Goal: Check status: Check status

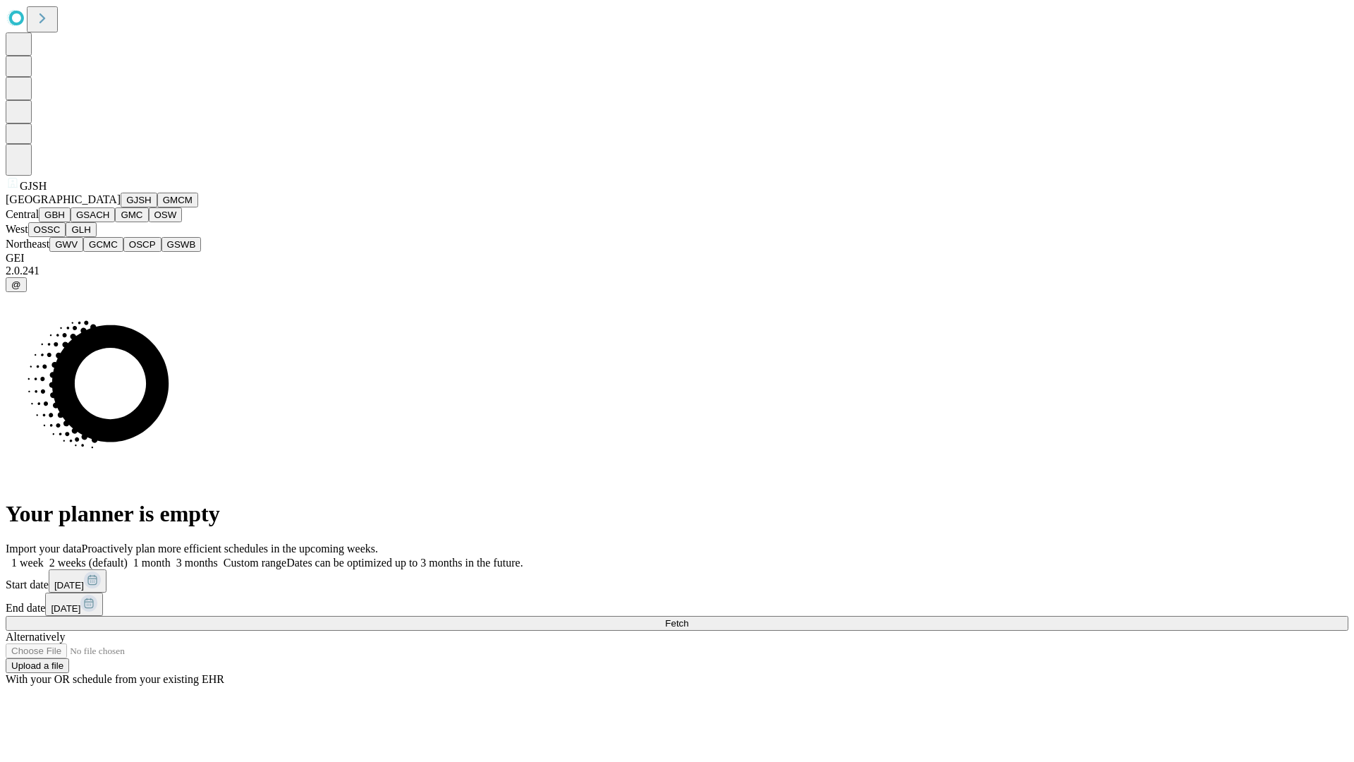
click at [121, 207] on button "GJSH" at bounding box center [139, 200] width 37 height 15
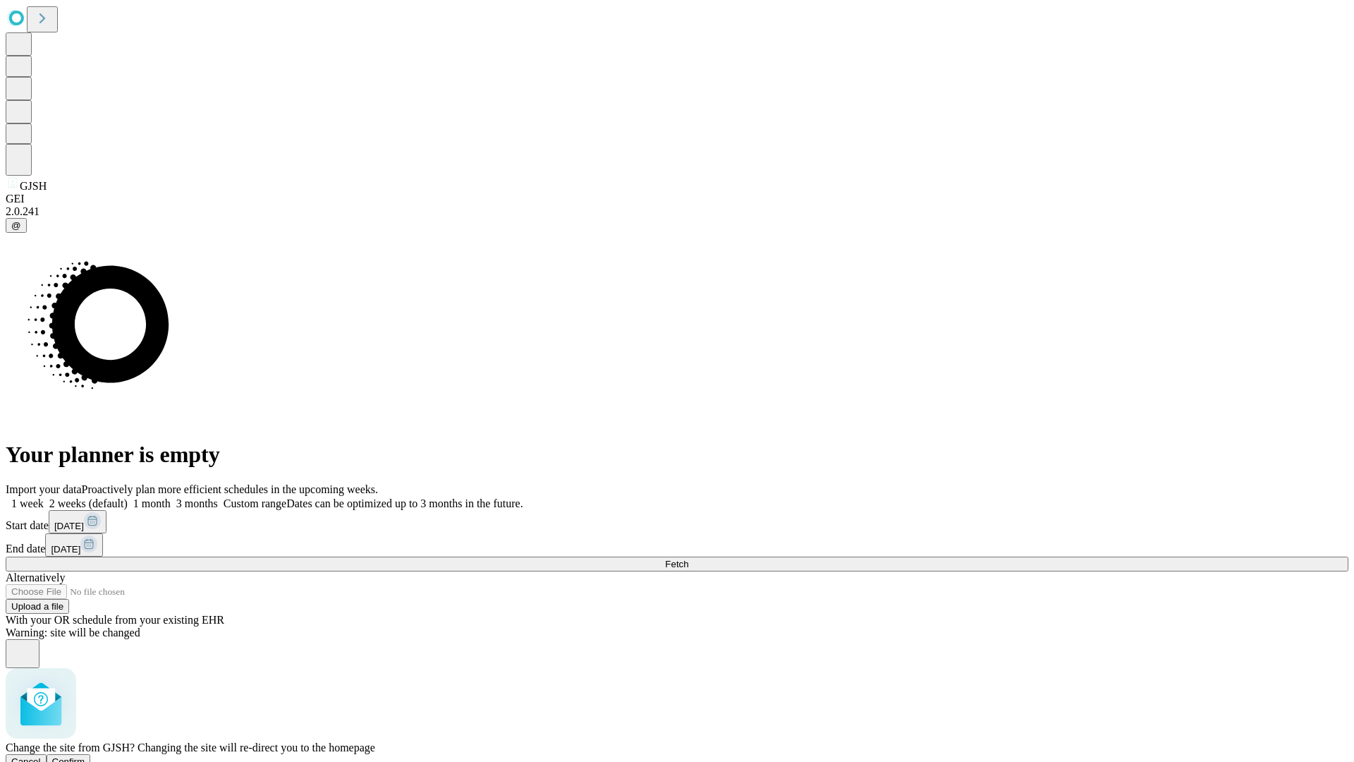
click at [85, 756] on span "Confirm" at bounding box center [68, 761] width 33 height 11
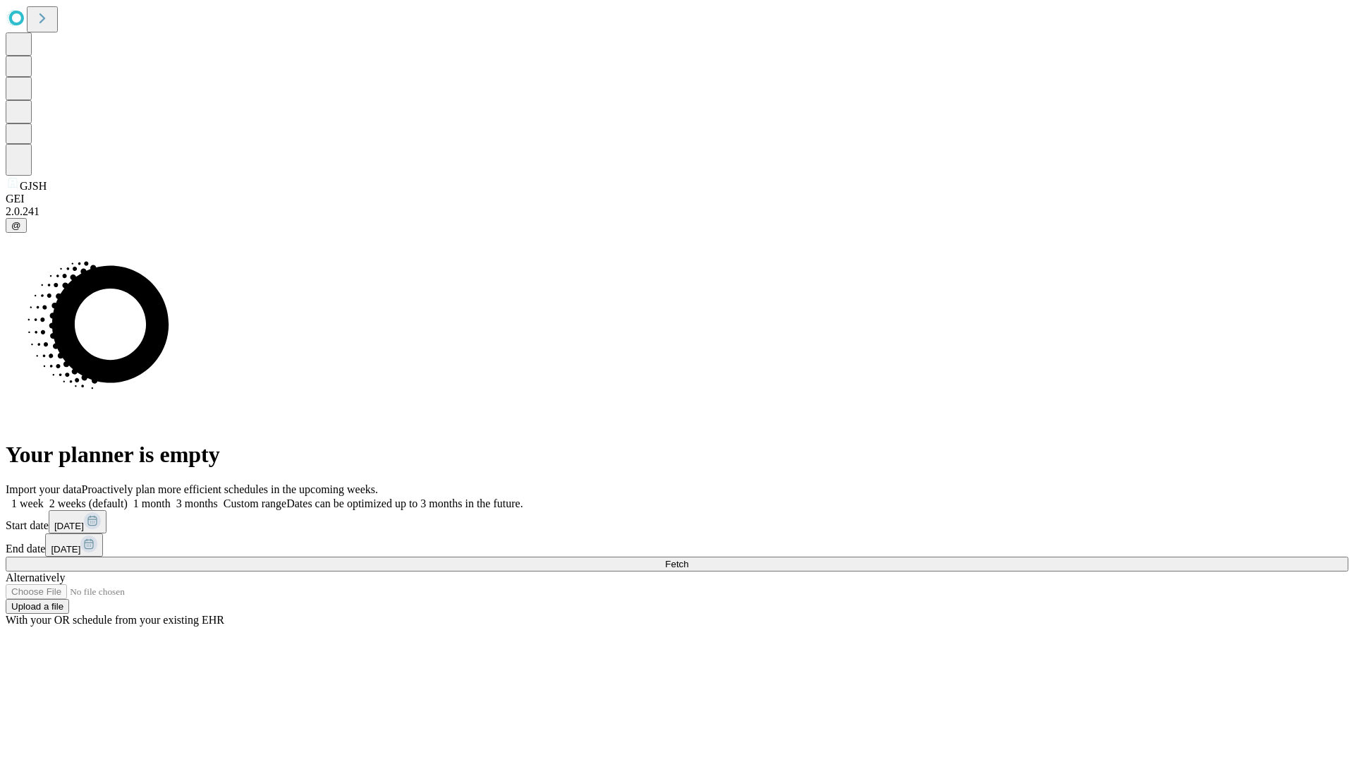
click at [171, 497] on label "1 month" at bounding box center [149, 503] width 43 height 12
click at [688, 559] on span "Fetch" at bounding box center [676, 564] width 23 height 11
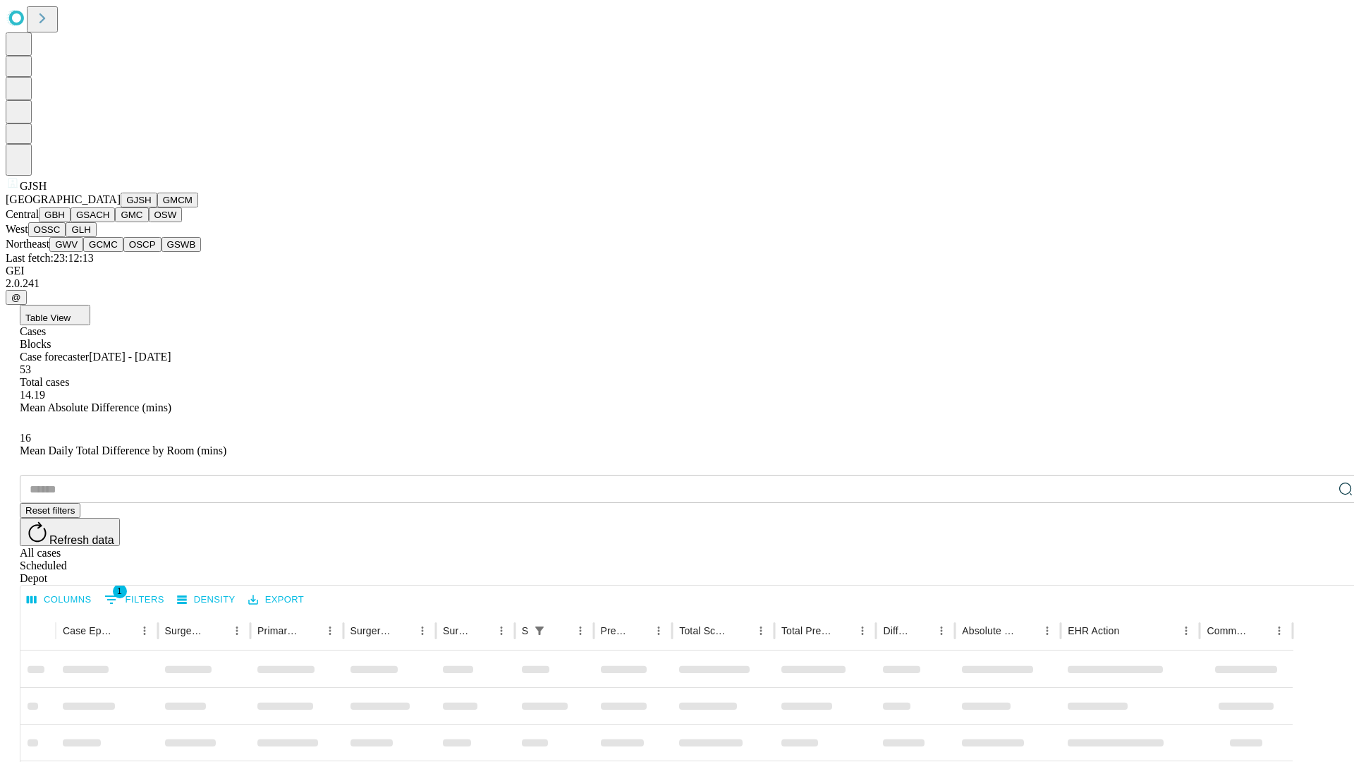
click at [157, 207] on button "GMCM" at bounding box center [177, 200] width 41 height 15
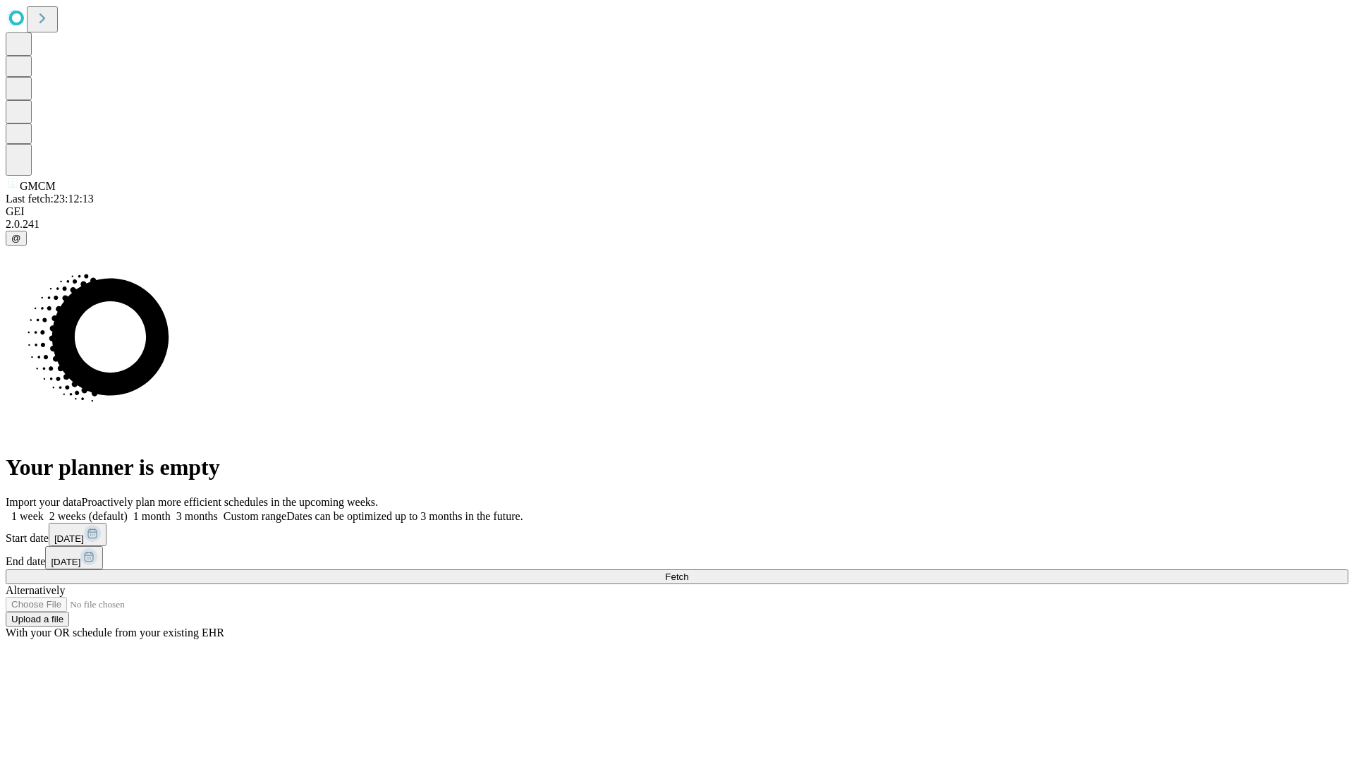
click at [171, 510] on label "1 month" at bounding box center [149, 516] width 43 height 12
click at [688, 571] on span "Fetch" at bounding box center [676, 576] width 23 height 11
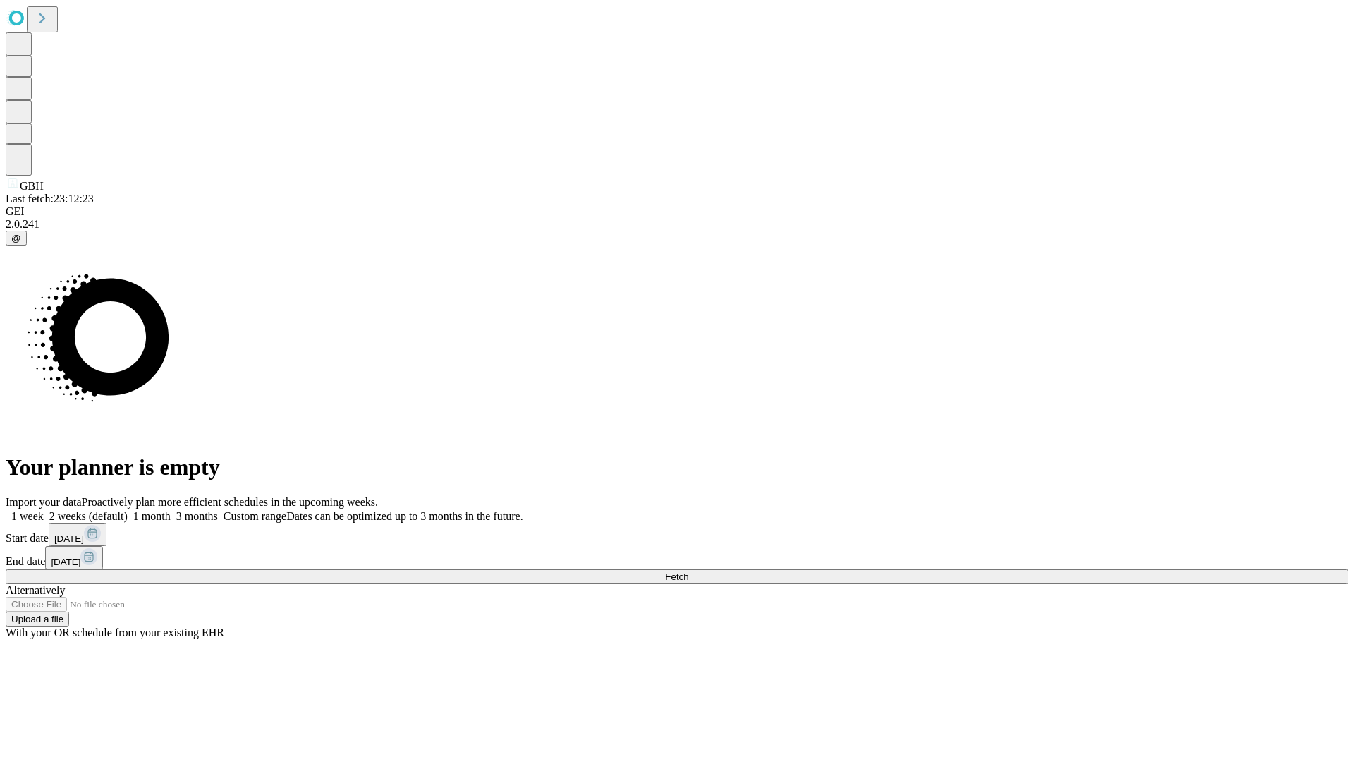
click at [171, 510] on label "1 month" at bounding box center [149, 516] width 43 height 12
click at [688, 571] on span "Fetch" at bounding box center [676, 576] width 23 height 11
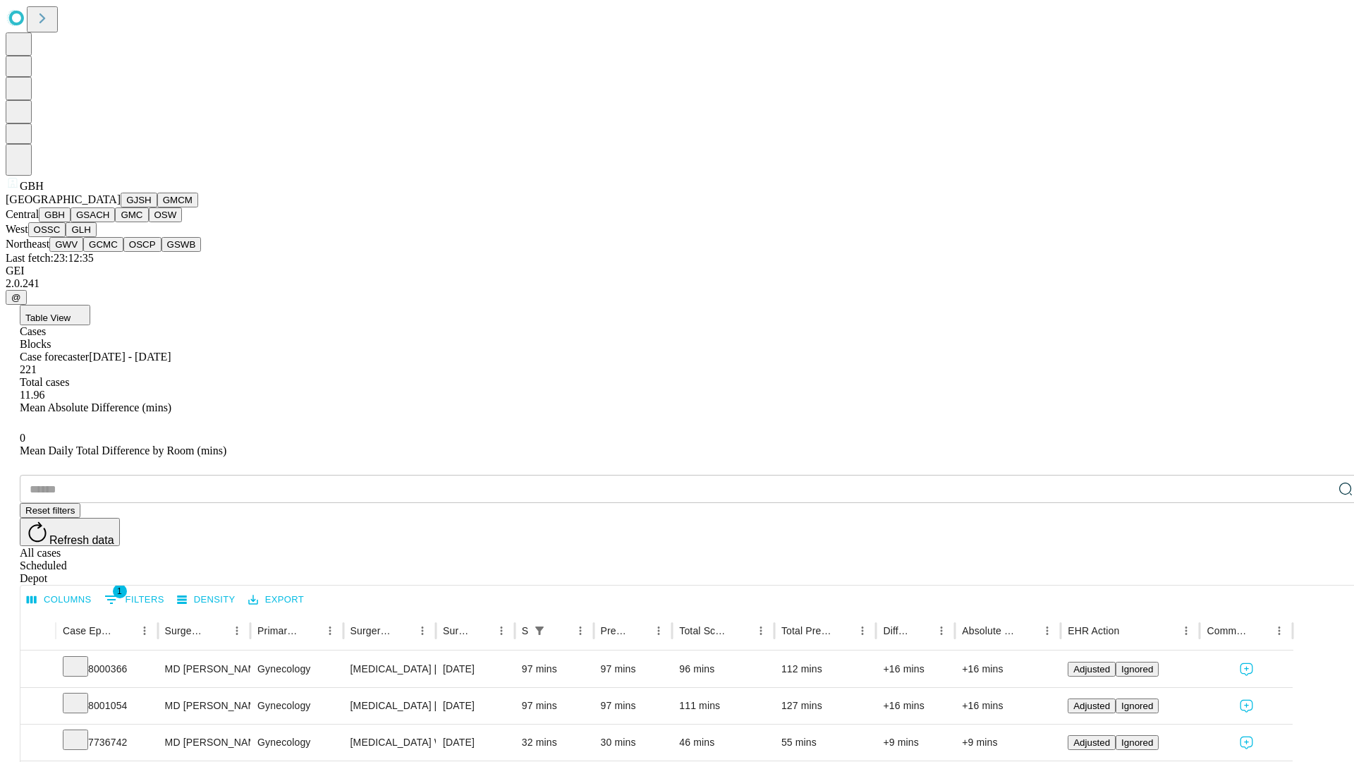
click at [109, 222] on button "GSACH" at bounding box center [93, 214] width 44 height 15
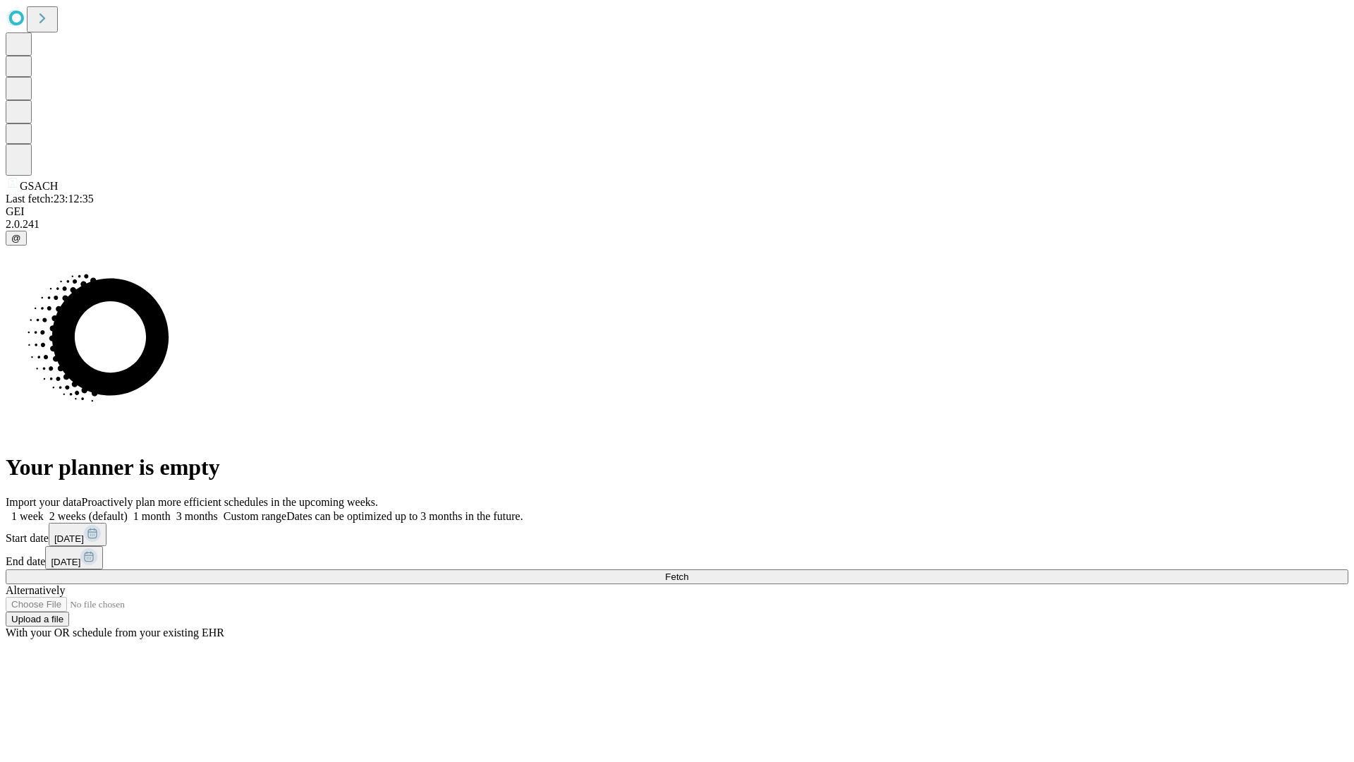
click at [171, 510] on label "1 month" at bounding box center [149, 516] width 43 height 12
click at [688, 571] on span "Fetch" at bounding box center [676, 576] width 23 height 11
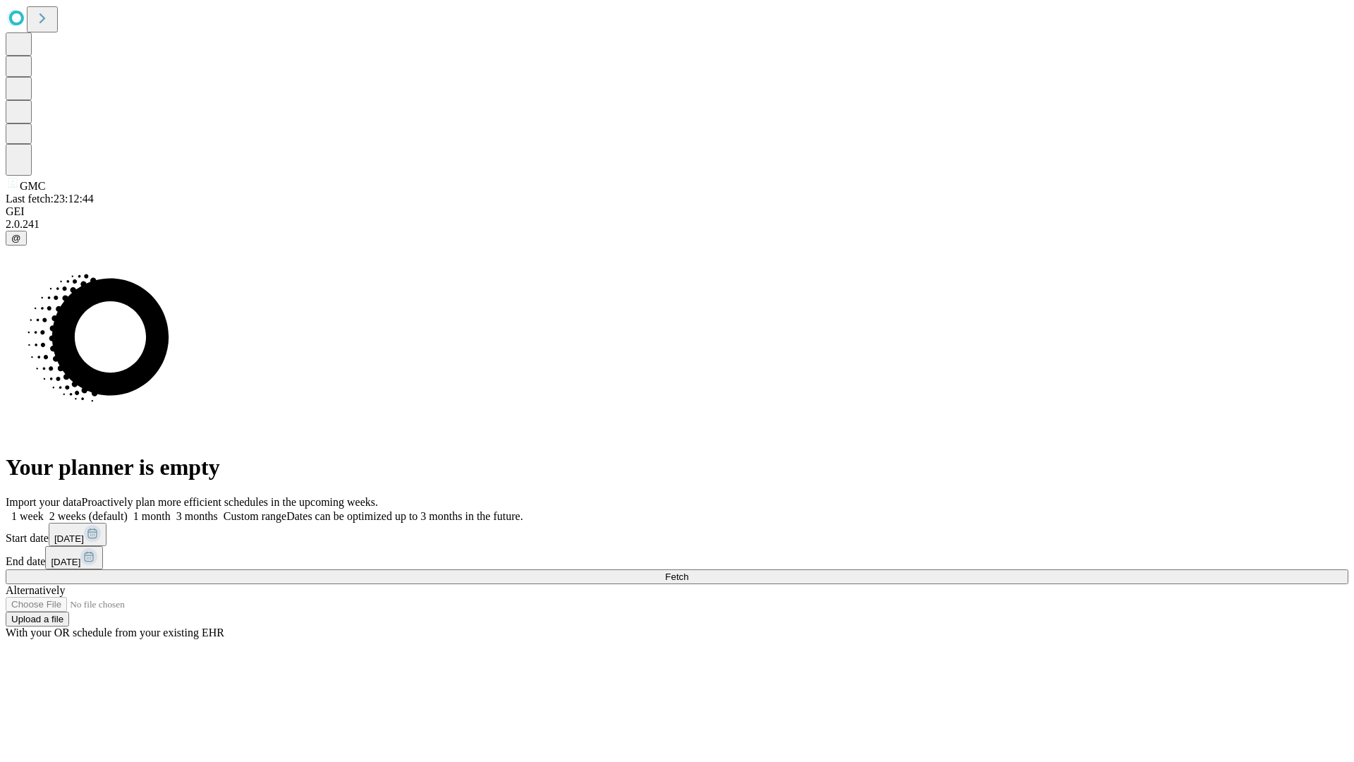
click at [171, 510] on label "1 month" at bounding box center [149, 516] width 43 height 12
click at [688, 571] on span "Fetch" at bounding box center [676, 576] width 23 height 11
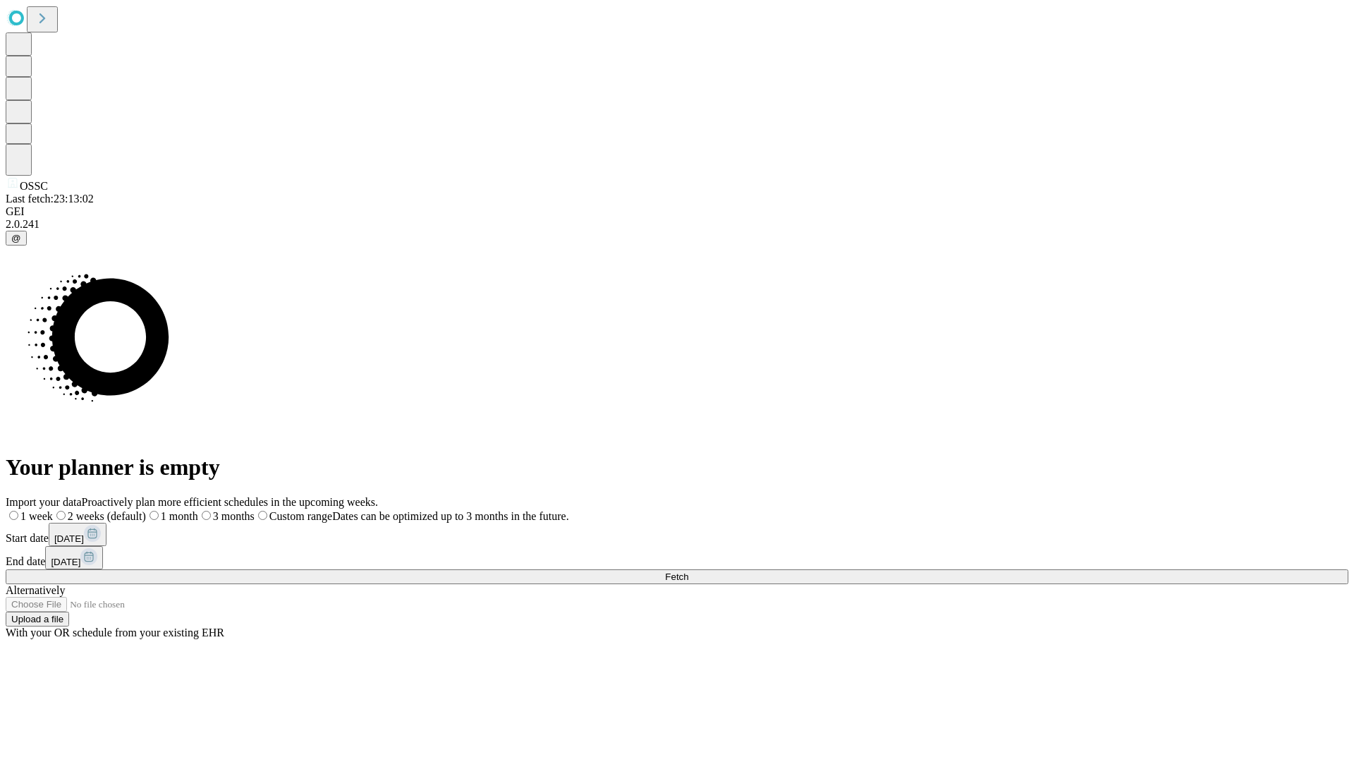
click at [198, 510] on label "1 month" at bounding box center [172, 516] width 52 height 12
click at [688, 571] on span "Fetch" at bounding box center [676, 576] width 23 height 11
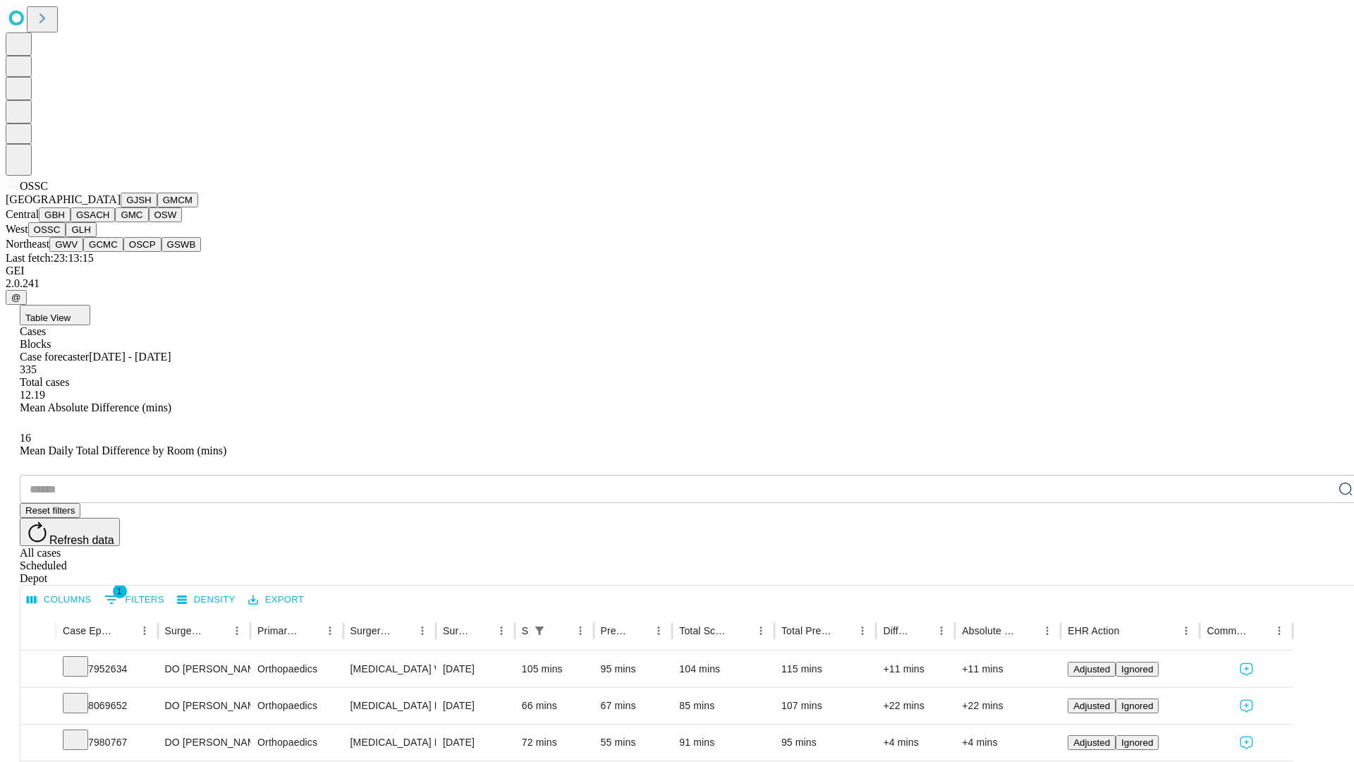
click at [96, 237] on button "GLH" at bounding box center [81, 229] width 30 height 15
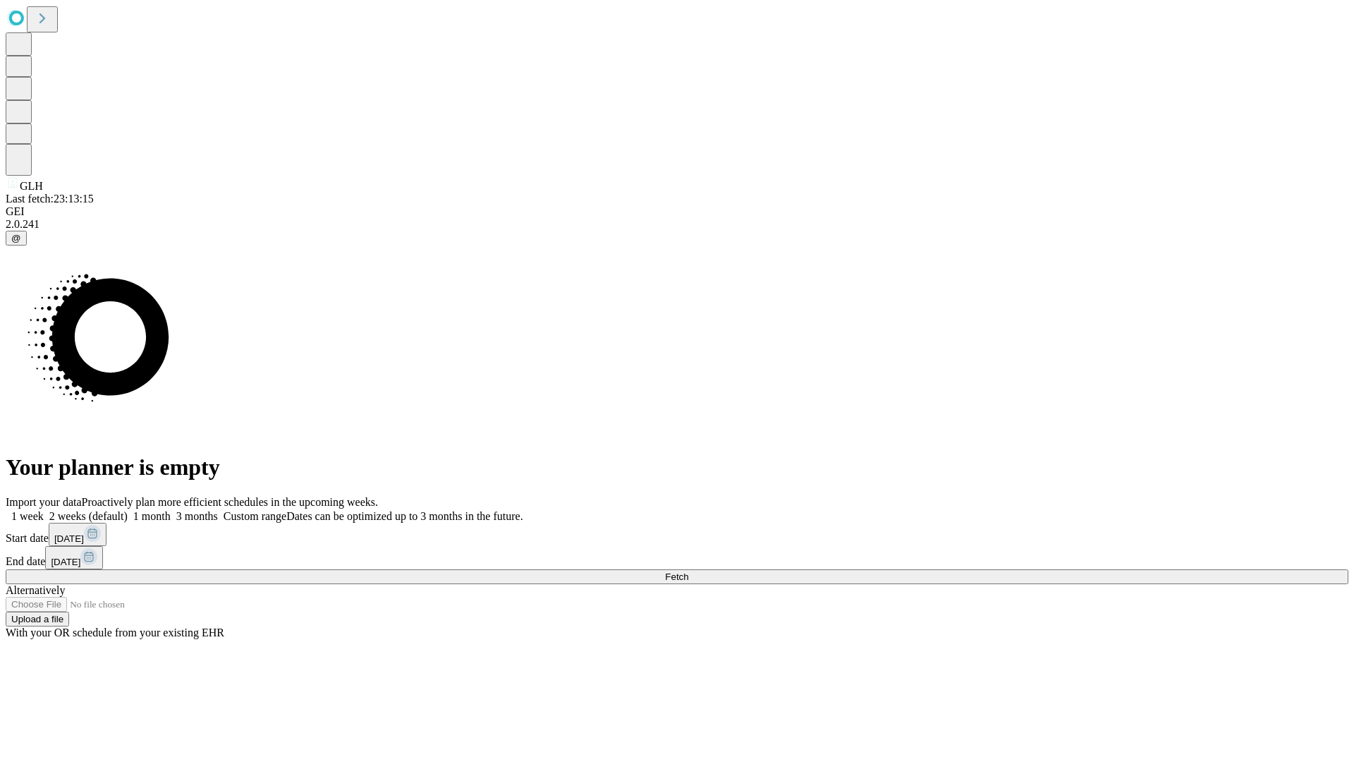
click at [171, 510] on label "1 month" at bounding box center [149, 516] width 43 height 12
click at [688, 571] on span "Fetch" at bounding box center [676, 576] width 23 height 11
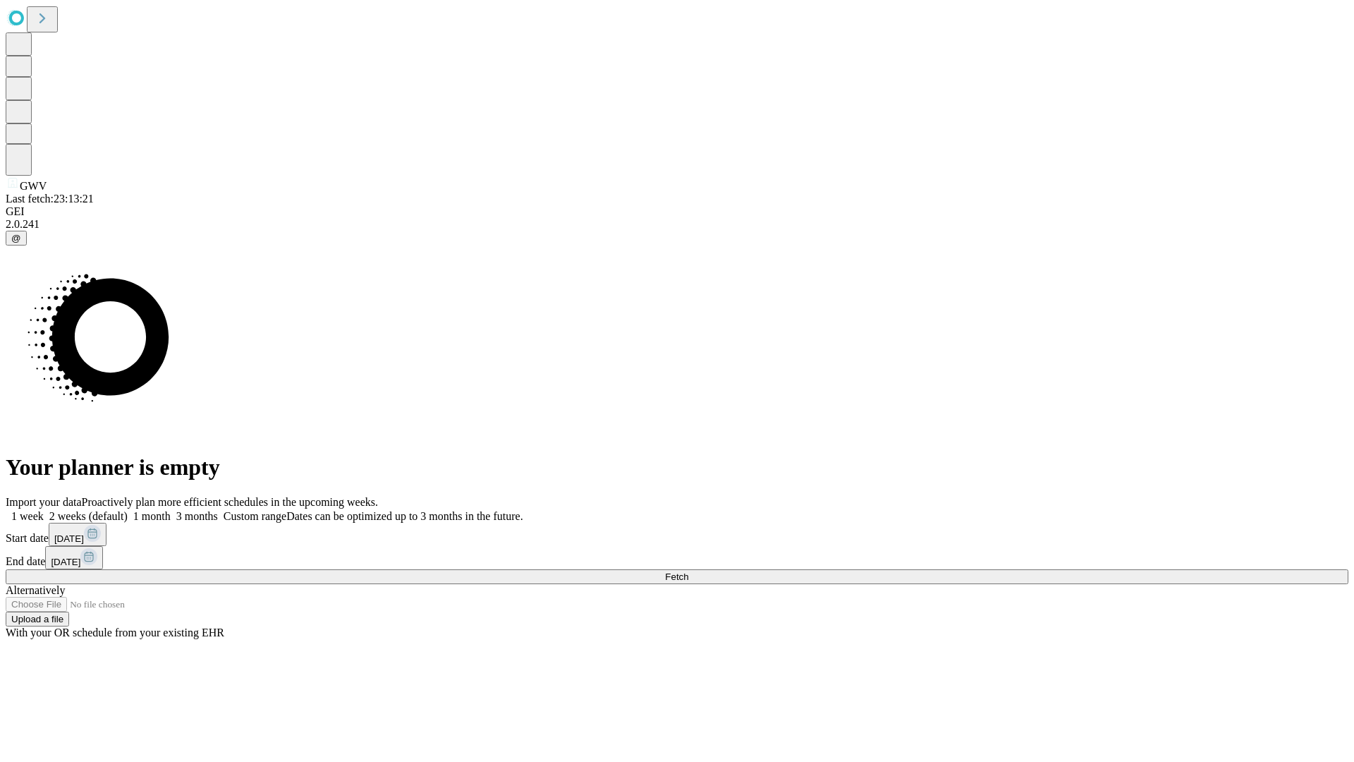
click at [171, 510] on label "1 month" at bounding box center [149, 516] width 43 height 12
click at [688, 571] on span "Fetch" at bounding box center [676, 576] width 23 height 11
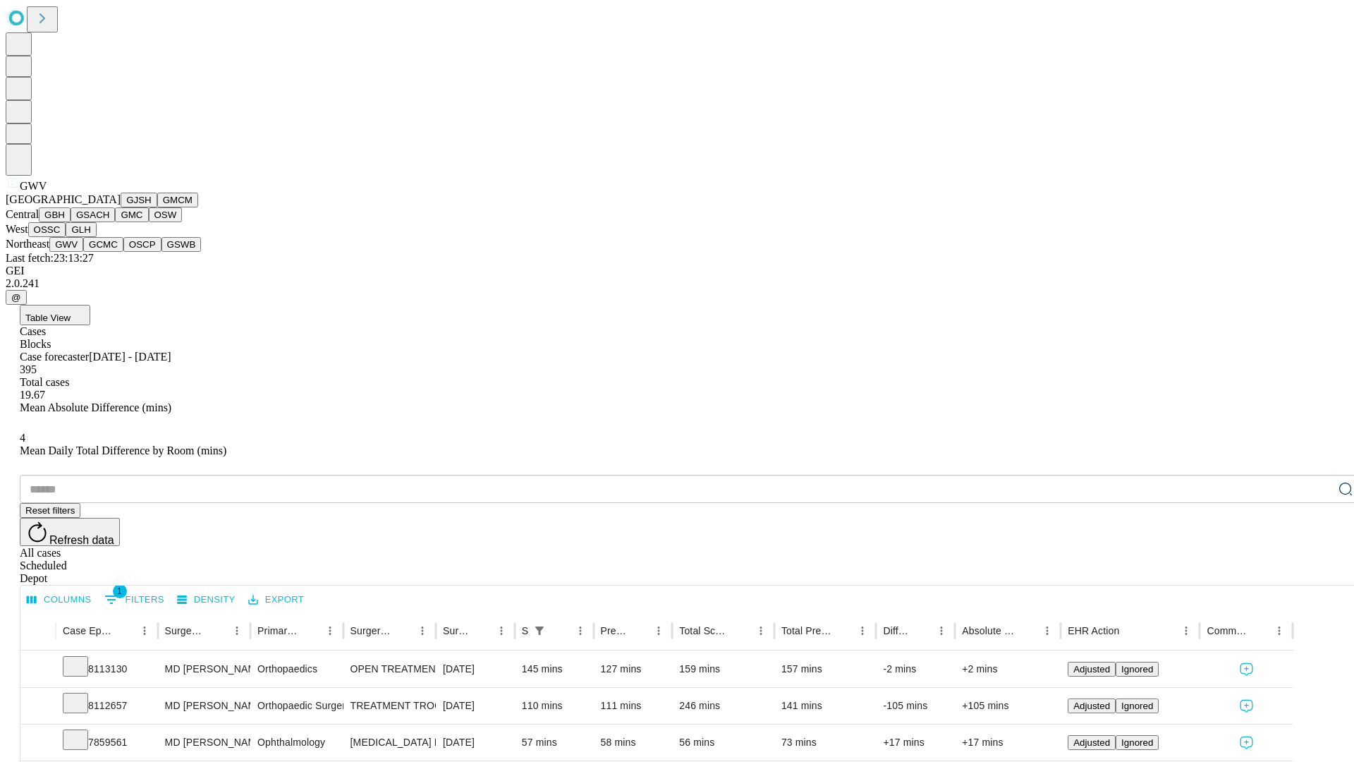
click at [109, 252] on button "GCMC" at bounding box center [103, 244] width 40 height 15
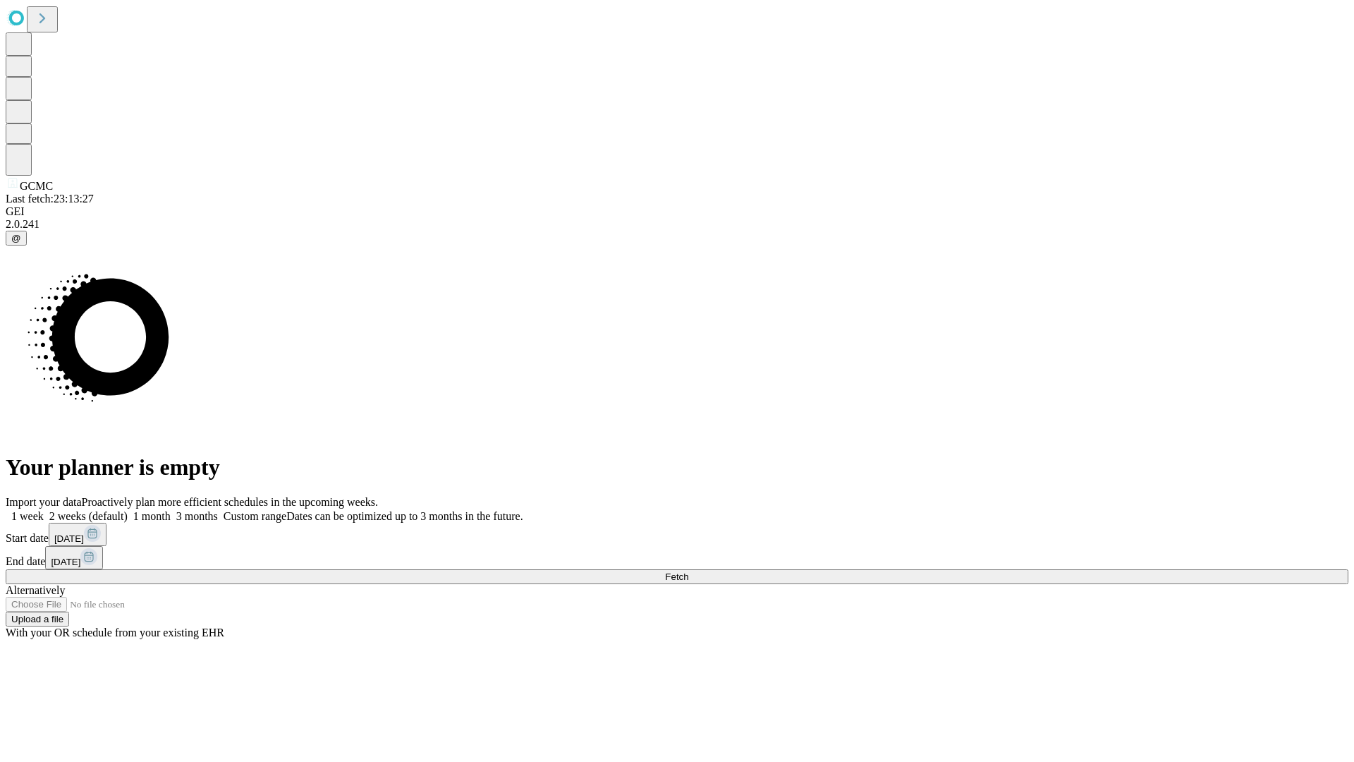
click at [688, 571] on span "Fetch" at bounding box center [676, 576] width 23 height 11
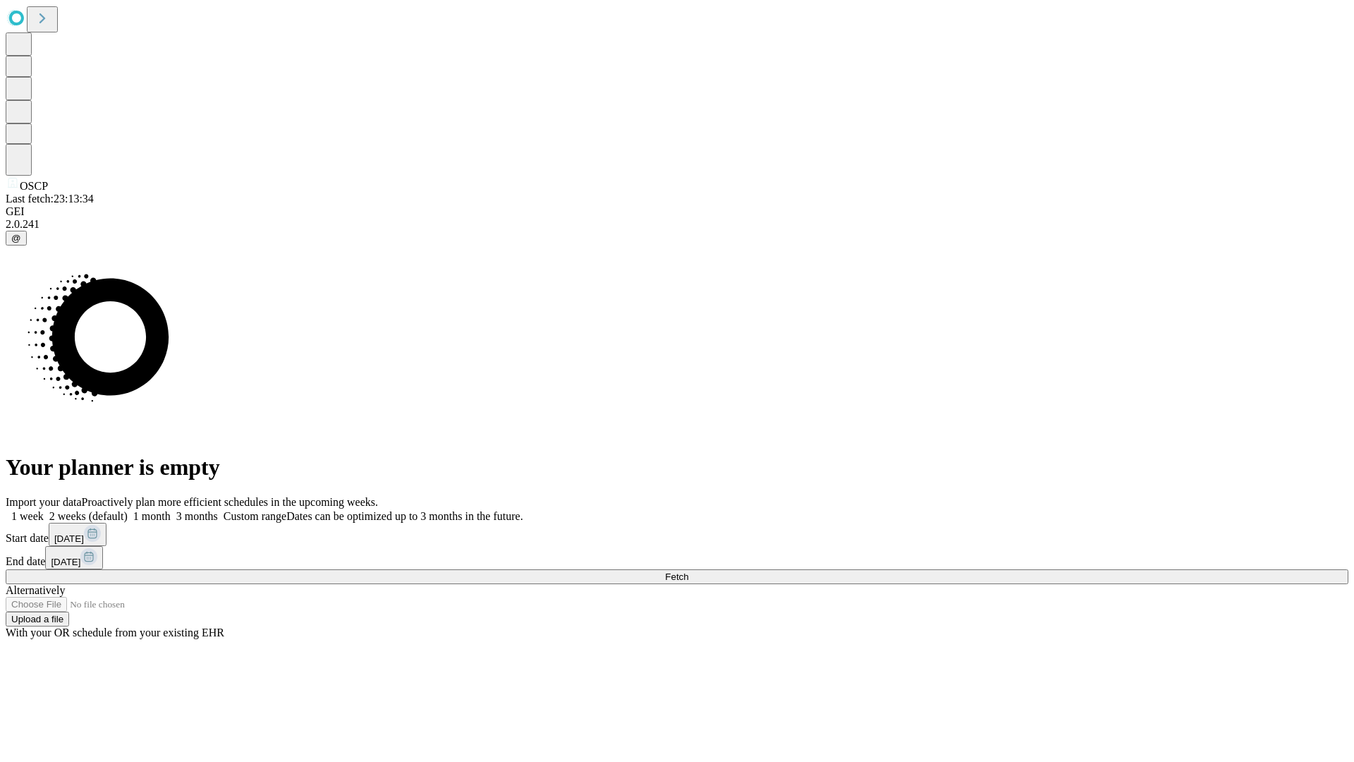
click at [171, 510] on label "1 month" at bounding box center [149, 516] width 43 height 12
click at [688, 571] on span "Fetch" at bounding box center [676, 576] width 23 height 11
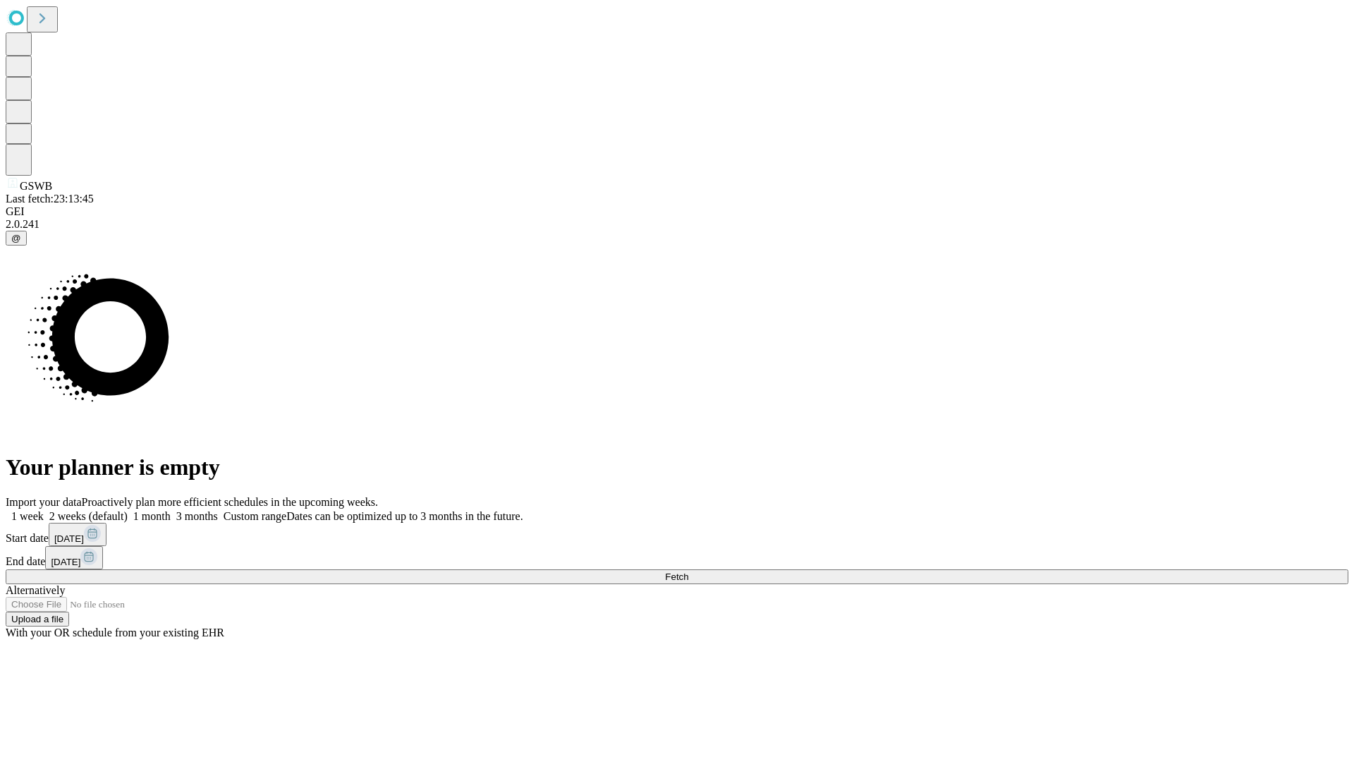
click at [171, 510] on label "1 month" at bounding box center [149, 516] width 43 height 12
click at [688, 571] on span "Fetch" at bounding box center [676, 576] width 23 height 11
